Goal: Information Seeking & Learning: Learn about a topic

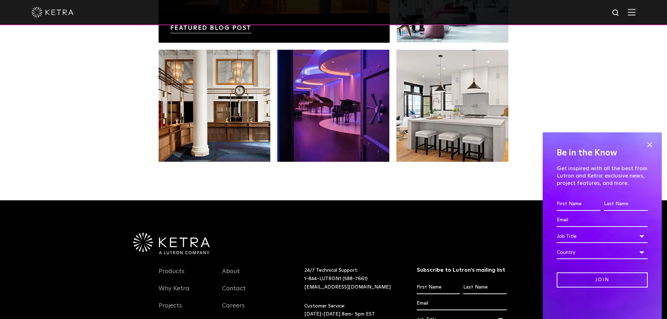
scroll to position [1472, 0]
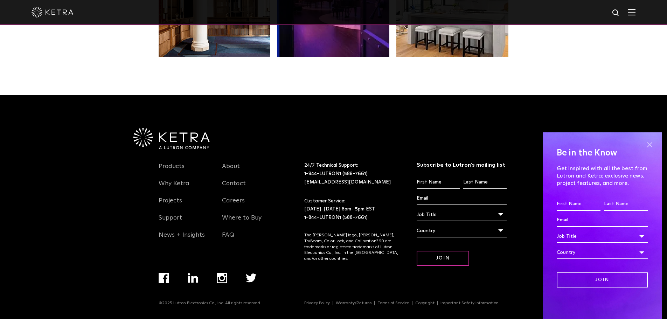
click at [652, 146] on span at bounding box center [649, 144] width 10 height 10
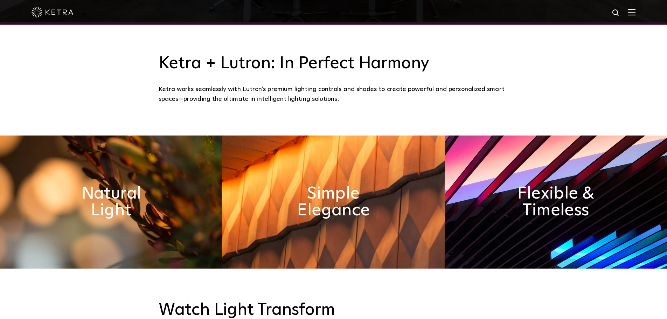
scroll to position [247, 0]
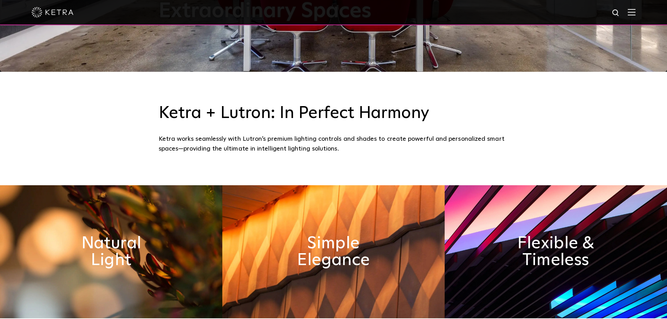
click at [635, 14] on img at bounding box center [631, 12] width 8 height 7
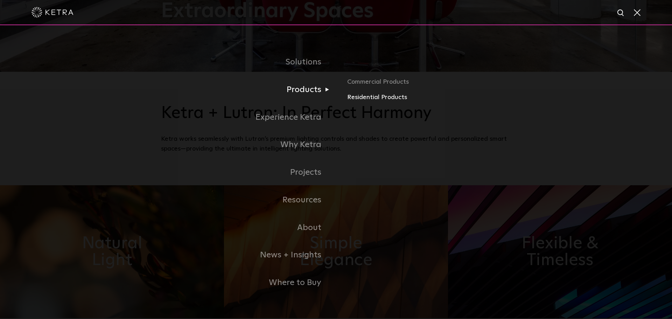
click at [378, 98] on link "Residential Products" at bounding box center [429, 97] width 164 height 10
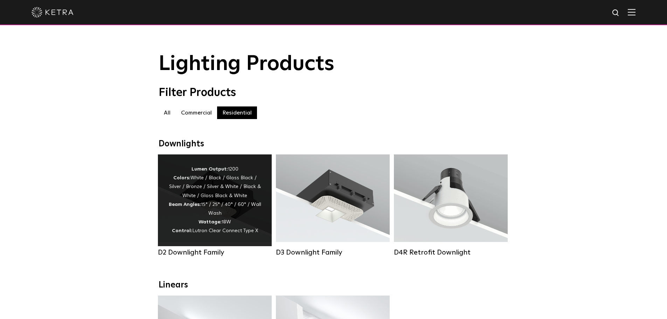
click at [239, 191] on div "Lumen Output: 1200 Colors: White / Black / Gloss Black / Silver / Bronze / Silv…" at bounding box center [214, 200] width 93 height 71
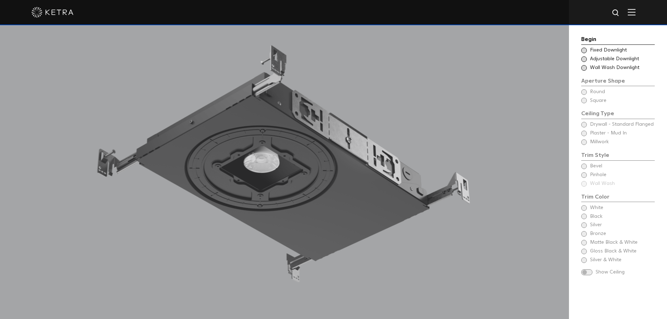
scroll to position [665, 0]
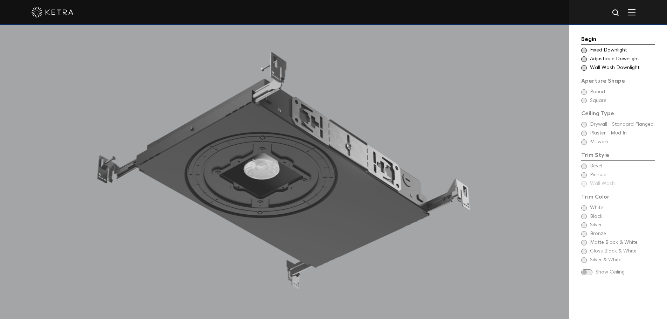
click at [585, 167] on div "Begin Choose Aperture Shape Fixed Downlight Choose Aperture Shape Adjustable Do…" at bounding box center [617, 156] width 73 height 243
click at [583, 50] on span at bounding box center [584, 51] width 6 height 6
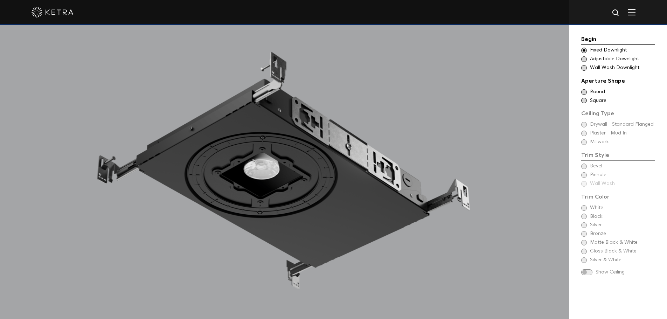
click at [584, 57] on span at bounding box center [584, 59] width 6 height 6
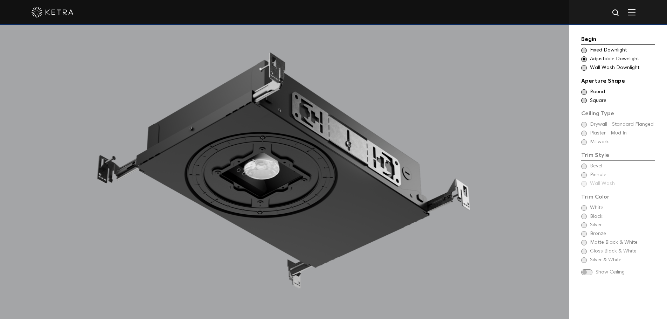
click at [585, 65] on span at bounding box center [584, 68] width 6 height 6
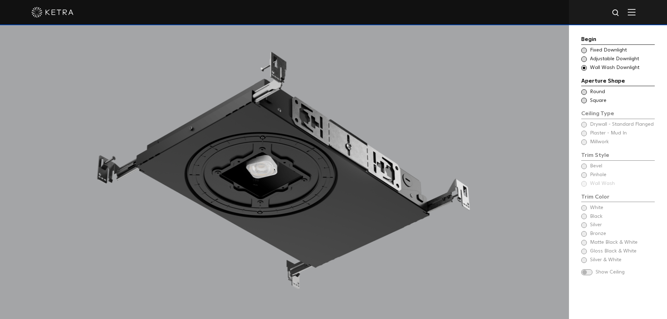
click at [585, 50] on span at bounding box center [584, 51] width 6 height 6
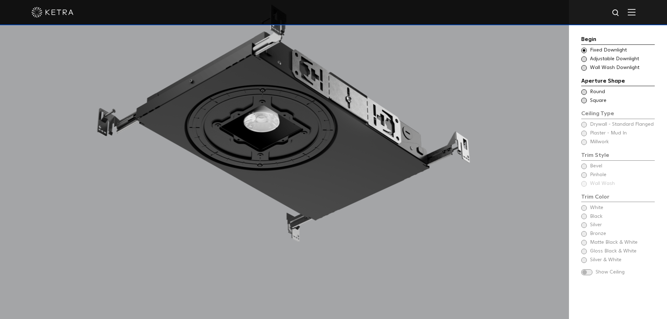
scroll to position [700, 0]
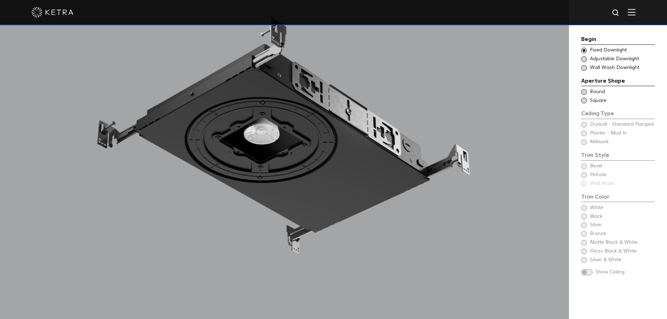
click at [586, 92] on span at bounding box center [584, 92] width 6 height 6
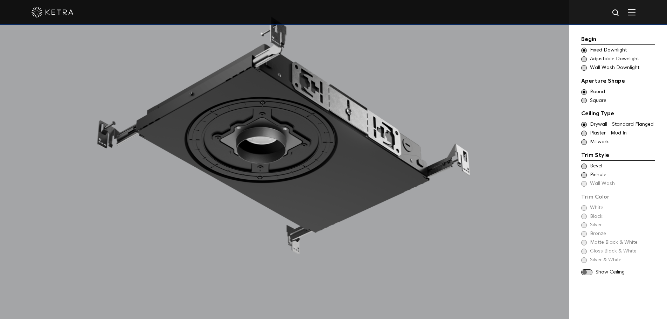
click at [586, 99] on span at bounding box center [584, 101] width 6 height 6
click at [584, 91] on span at bounding box center [584, 92] width 6 height 6
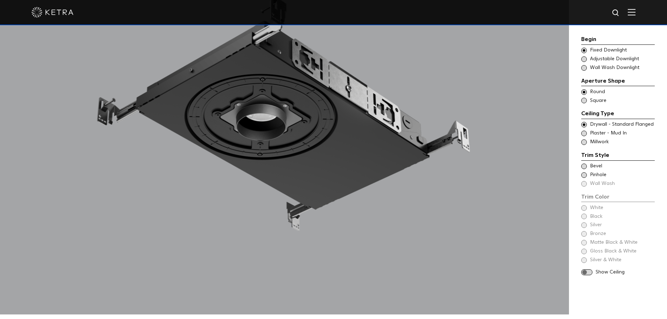
scroll to position [735, 0]
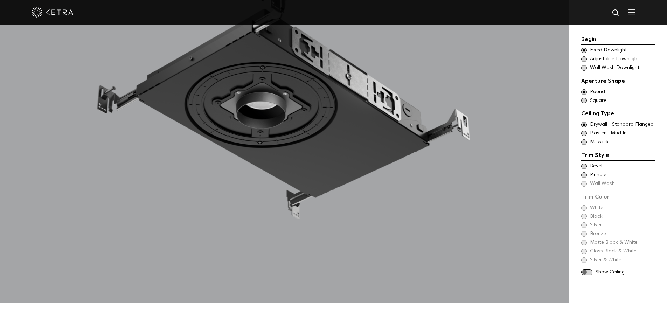
click at [590, 141] on span "Millwork" at bounding box center [622, 142] width 64 height 7
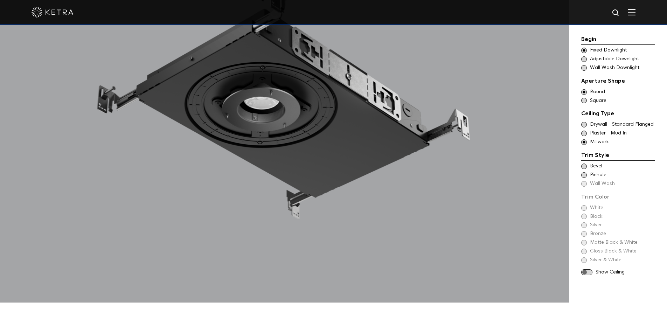
click at [584, 134] on span at bounding box center [584, 134] width 6 height 6
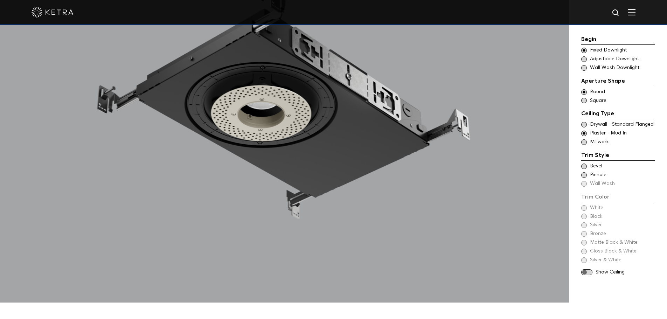
click at [584, 124] on span at bounding box center [584, 125] width 6 height 6
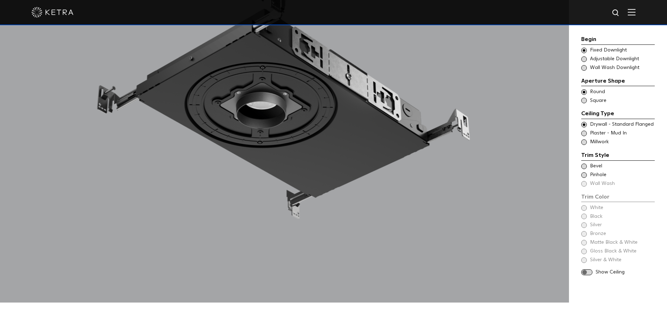
click at [591, 164] on span "Bevel" at bounding box center [622, 166] width 64 height 7
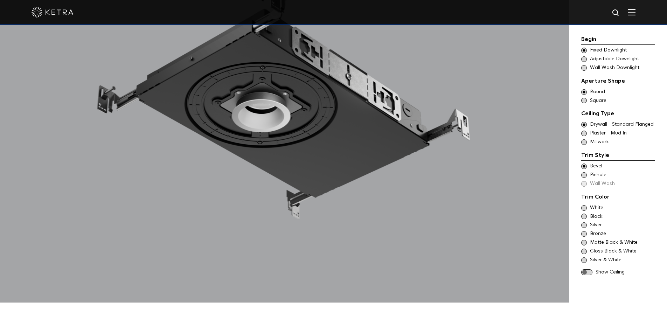
click at [587, 175] on div "Trim Color - Round - Pinhole - Flanged Pinhole" at bounding box center [617, 174] width 73 height 7
click at [588, 184] on div "Trim Color - Round - Flanged Bevel Trim Color - Round - Pinhole - Flanged Pinho…" at bounding box center [617, 175] width 73 height 24
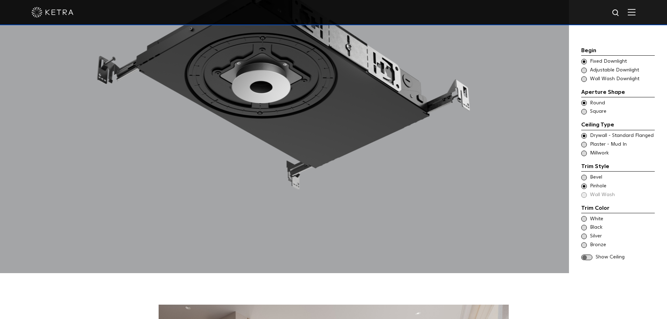
scroll to position [805, 0]
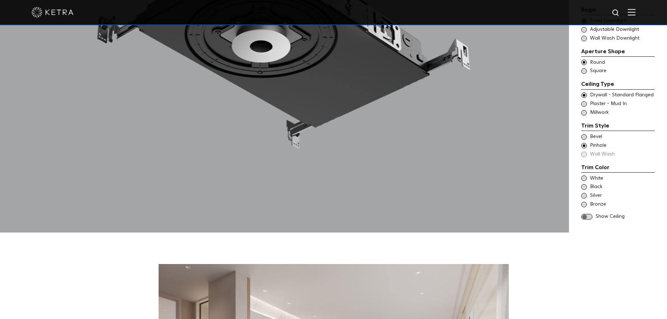
click at [583, 203] on span at bounding box center [584, 205] width 6 height 6
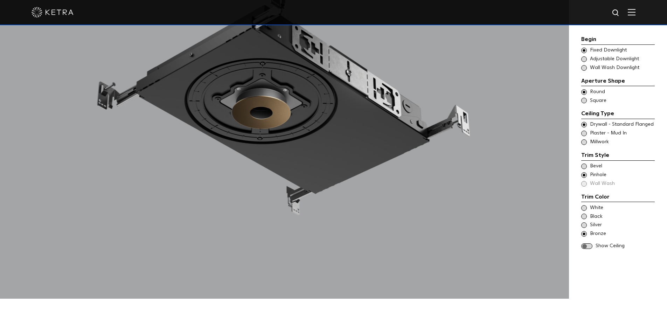
scroll to position [735, 0]
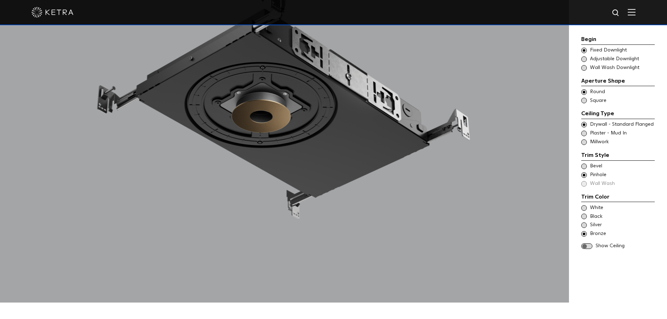
click at [588, 244] on span at bounding box center [586, 246] width 11 height 6
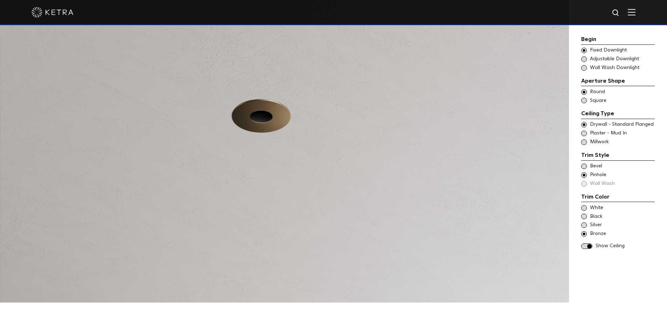
click at [583, 227] on span at bounding box center [584, 225] width 6 height 6
click at [584, 218] on span at bounding box center [584, 216] width 6 height 6
click at [585, 208] on span at bounding box center [584, 208] width 6 height 6
click at [586, 184] on div "Trim Color - Round - Flanged Bevel Trim Color - Round - Pinhole - Flanged Pinho…" at bounding box center [617, 175] width 73 height 24
click at [584, 164] on span at bounding box center [584, 166] width 6 height 6
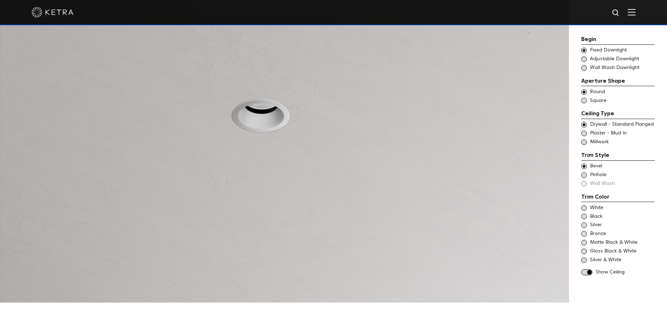
click at [585, 241] on span at bounding box center [584, 243] width 6 height 6
click at [585, 134] on span at bounding box center [584, 134] width 6 height 6
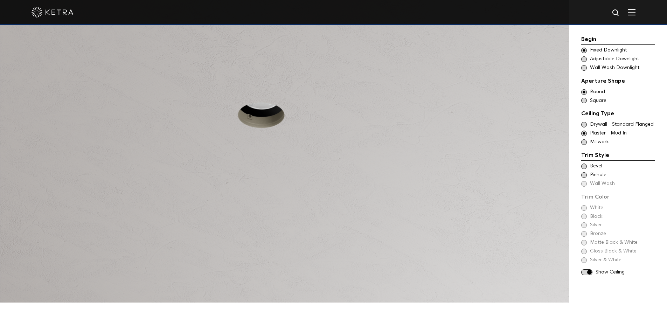
click at [585, 141] on span at bounding box center [584, 142] width 6 height 6
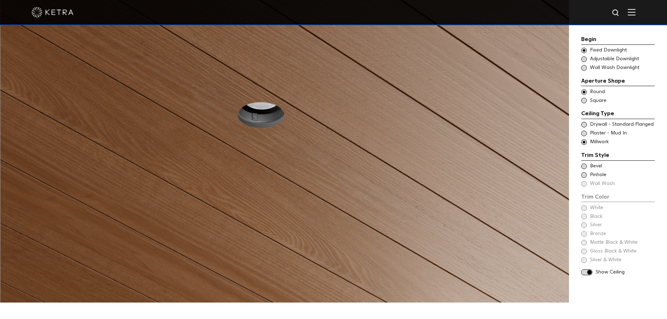
click at [585, 136] on div "Trim Style - Round - Flangeless Wall Wash - Round - Flangeless - Disabled Plast…" at bounding box center [617, 133] width 73 height 7
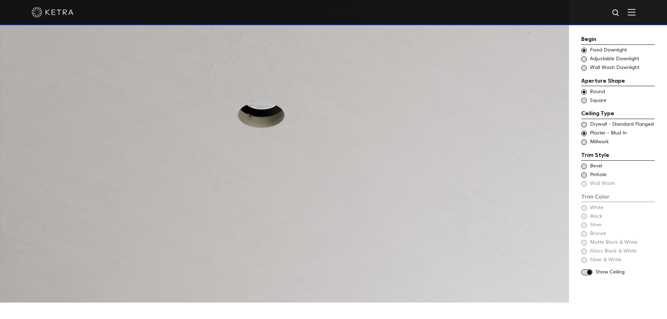
click at [584, 126] on span at bounding box center [584, 125] width 6 height 6
click at [592, 272] on div "Show Ceiling" at bounding box center [617, 272] width 73 height 7
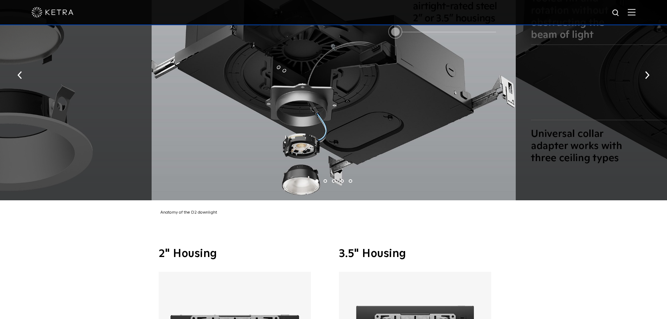
scroll to position [1295, 0]
